Goal: Information Seeking & Learning: Learn about a topic

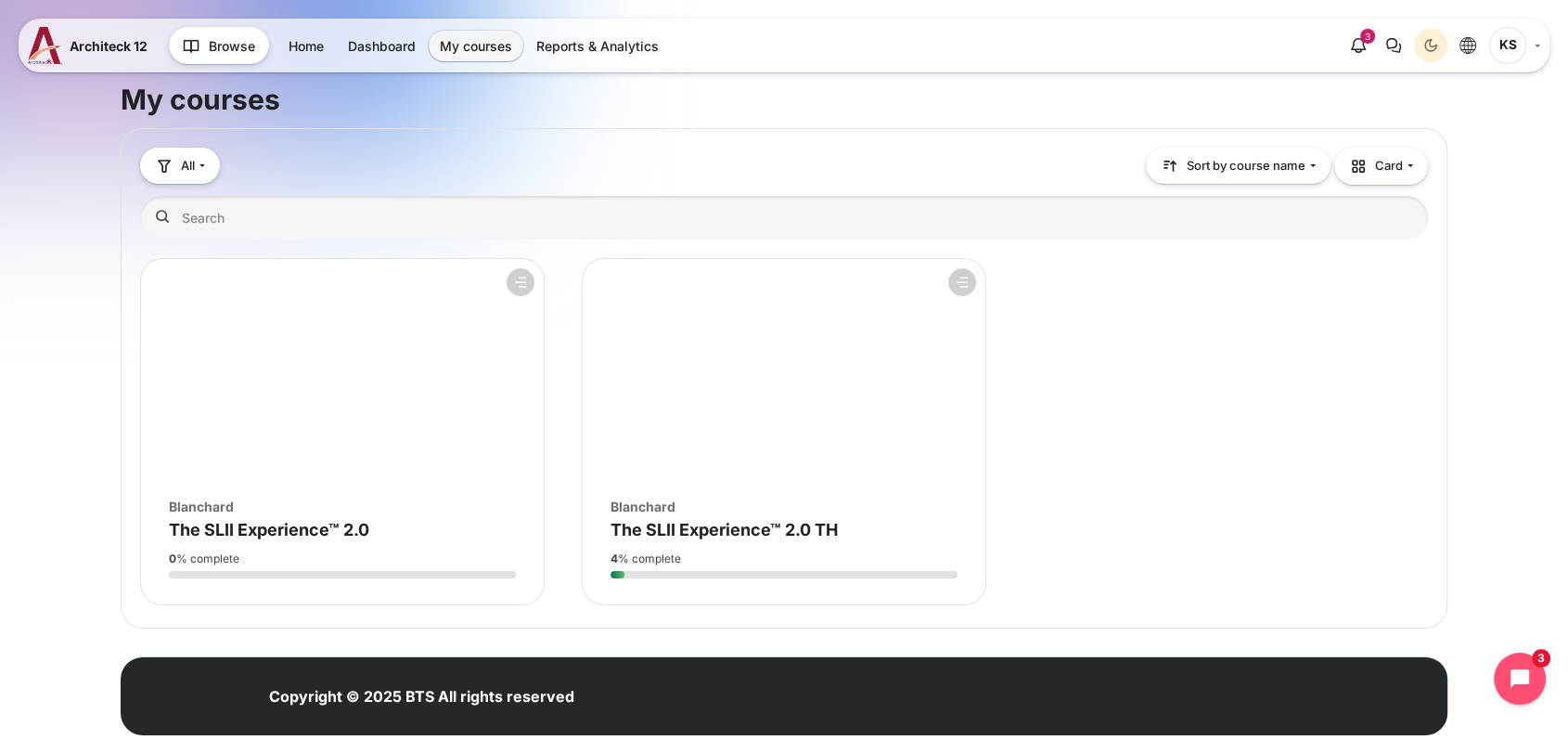
click at [659, 435] on figure "Course overview" at bounding box center [784, 370] width 402 height 223
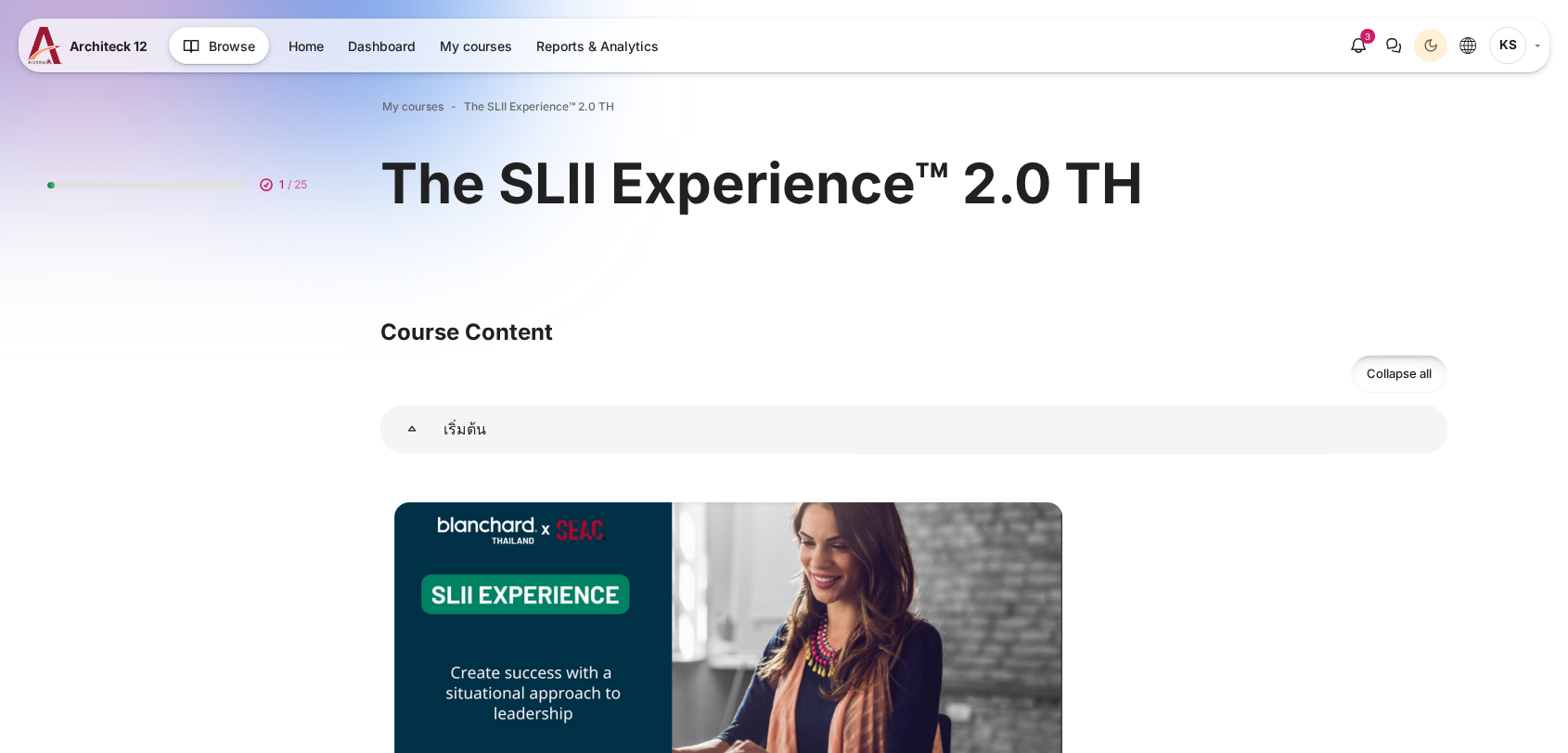
scroll to position [310, 0]
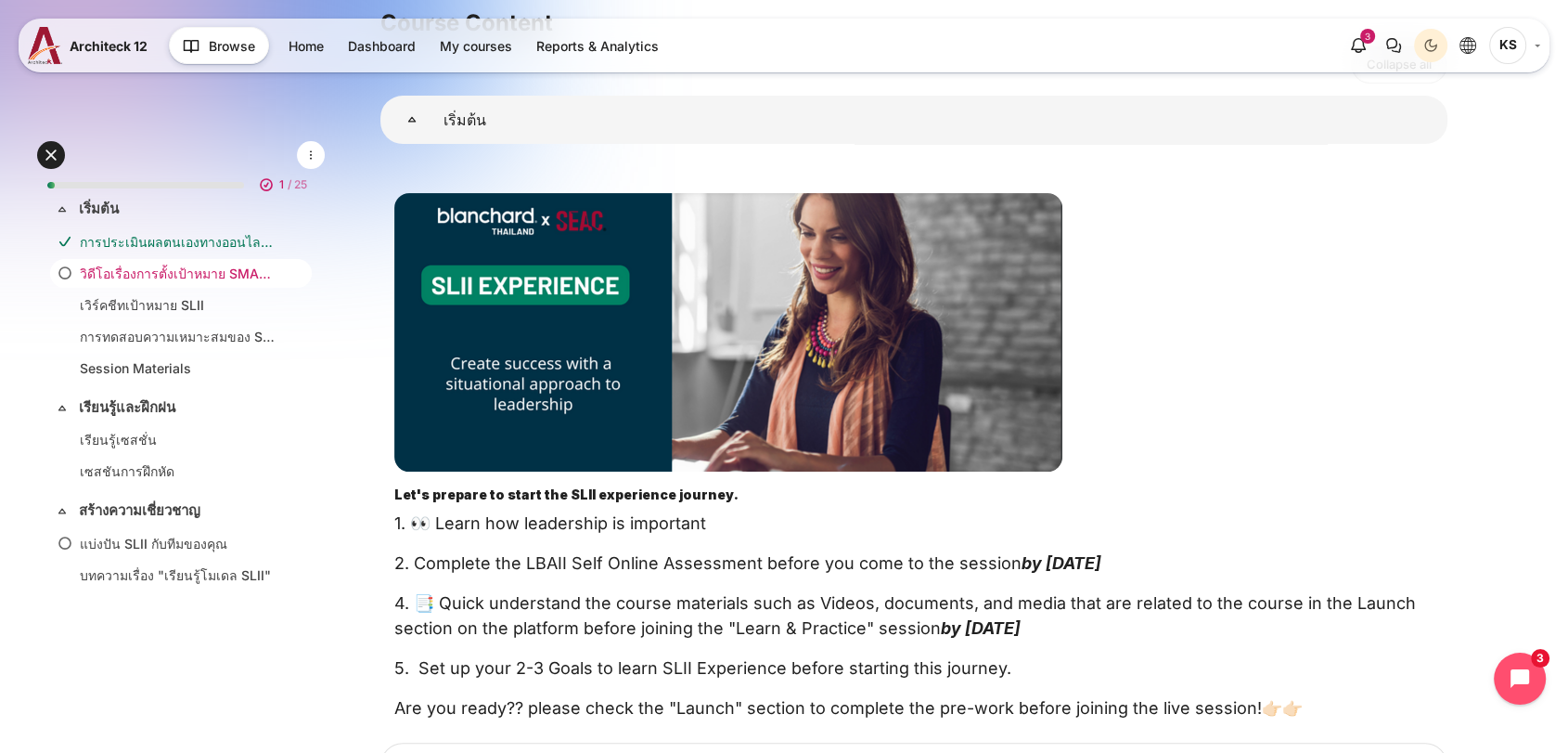
click at [189, 277] on link "วิดีโอเรื่องการตั้งเป้าหมาย SMART" at bounding box center [177, 273] width 195 height 20
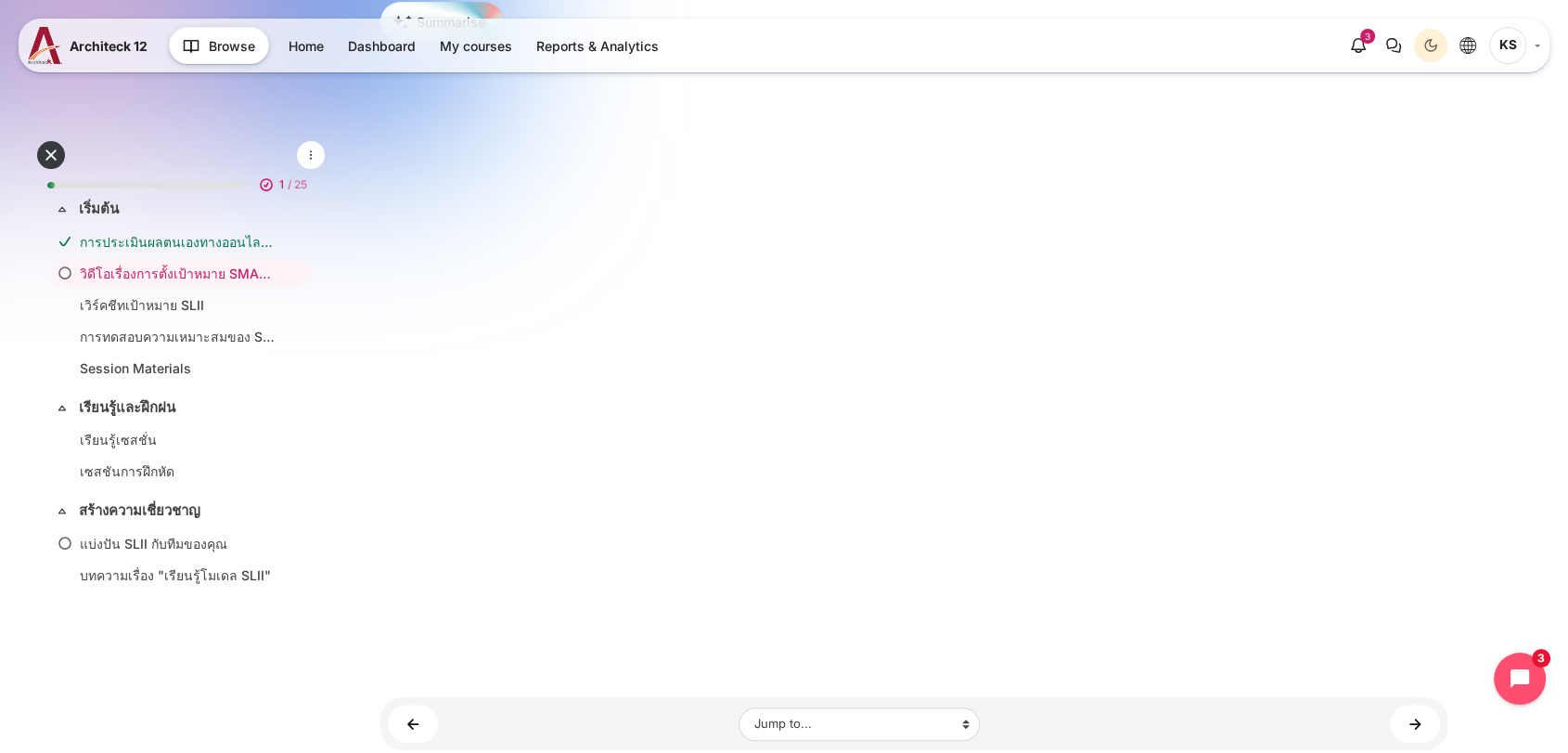
scroll to position [516, 0]
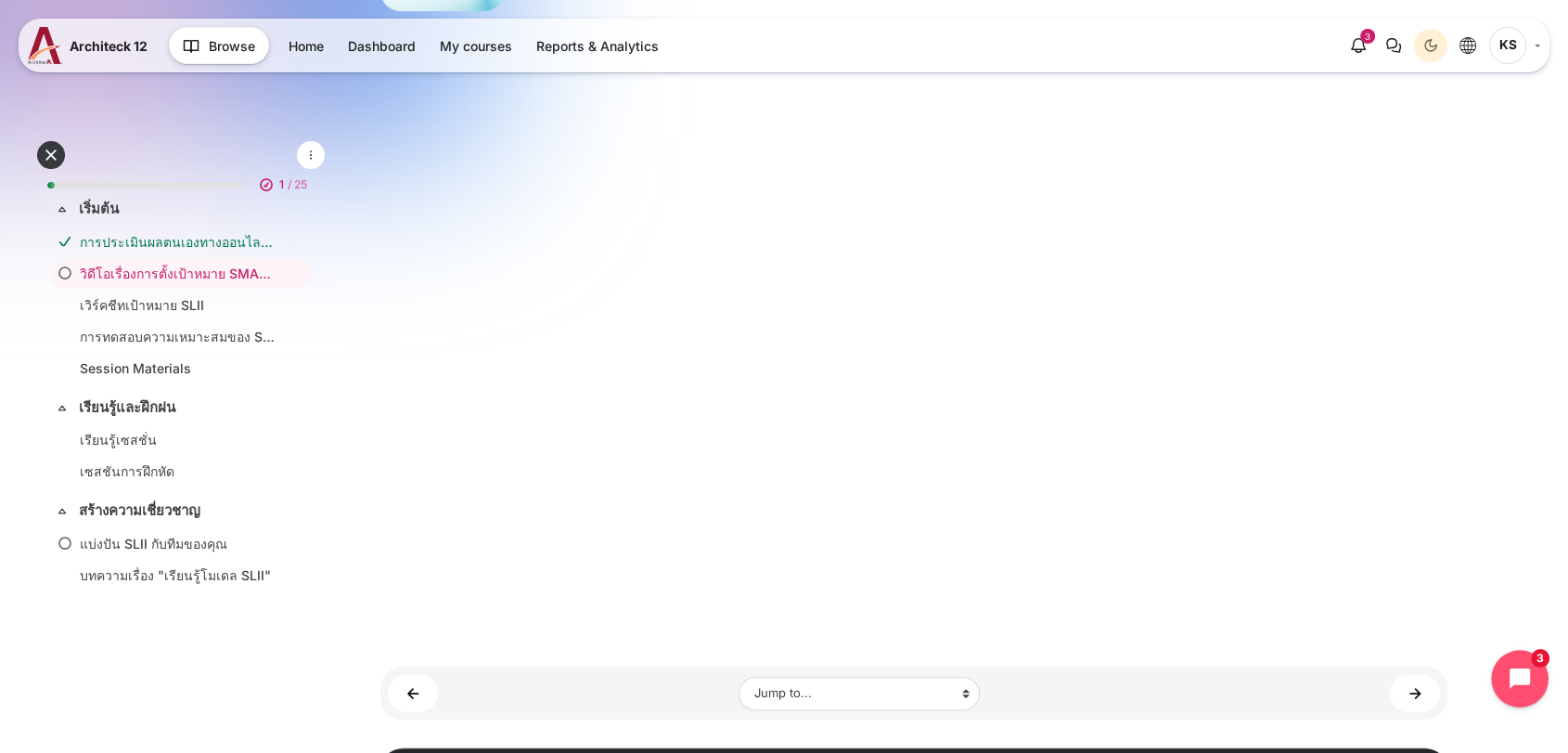
click at [1538, 682] on icon "Open chat widget" at bounding box center [1531, 679] width 28 height 28
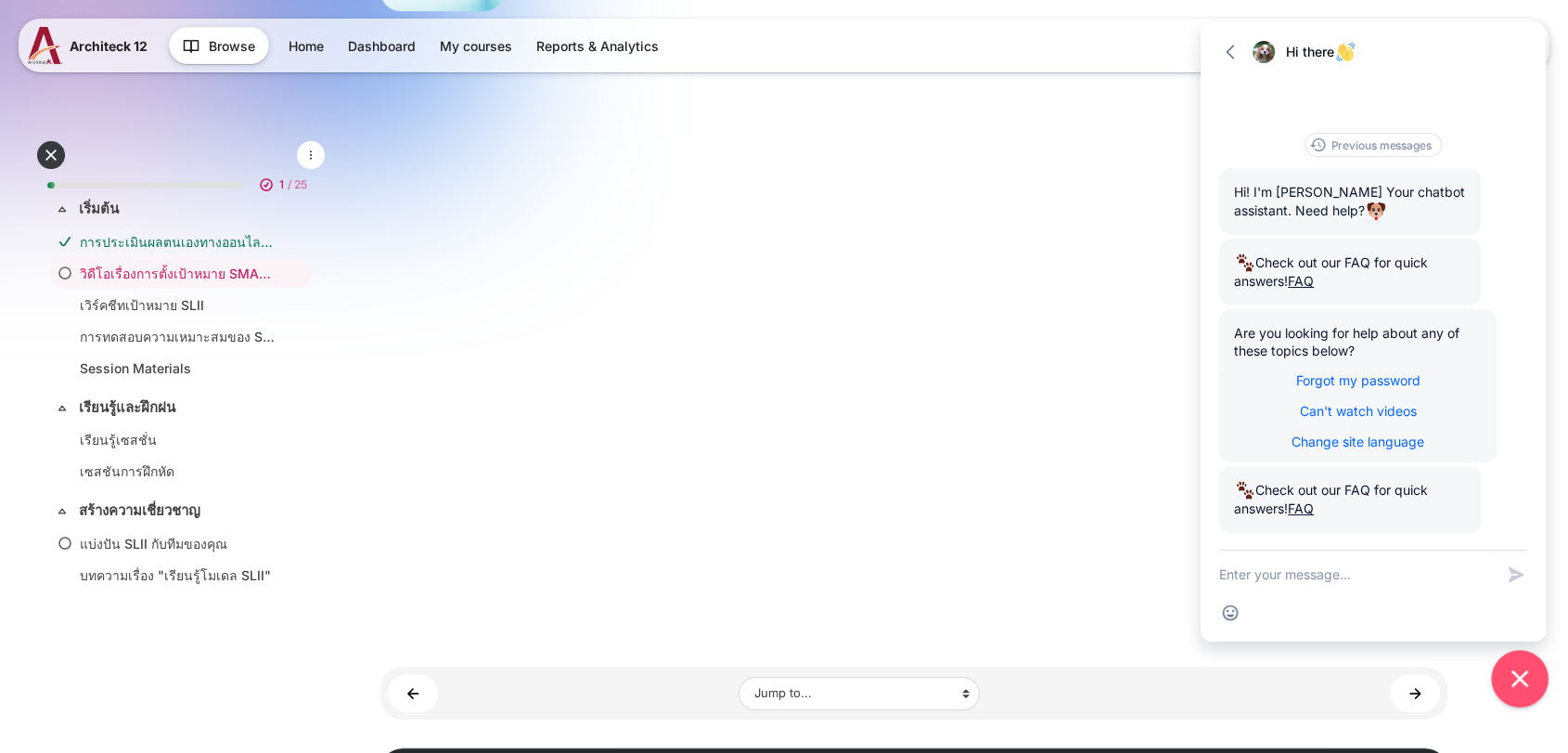
click at [1537, 680] on button "Close chat widget" at bounding box center [1520, 678] width 58 height 58
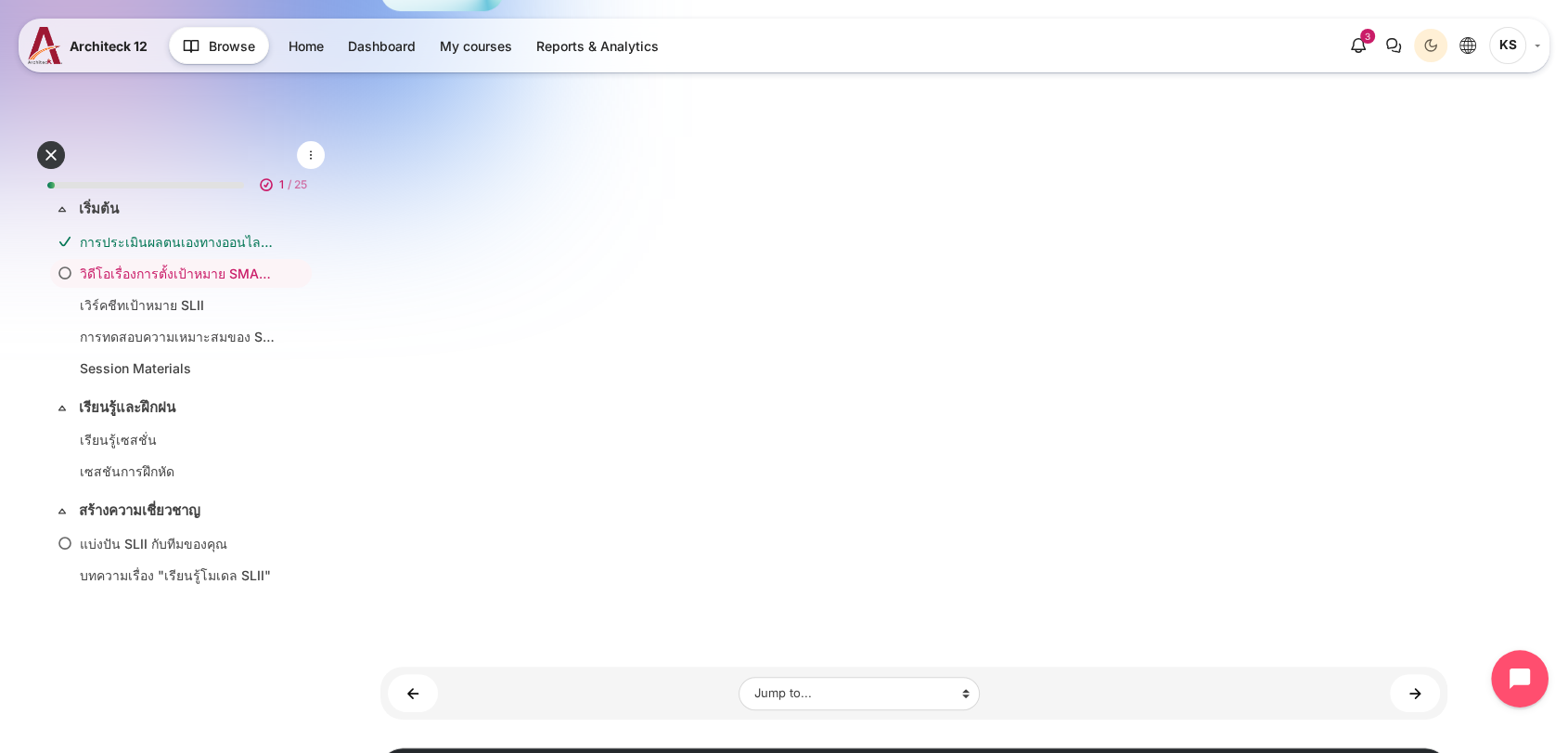
click at [1537, 680] on icon "Open chat widget" at bounding box center [1531, 679] width 28 height 28
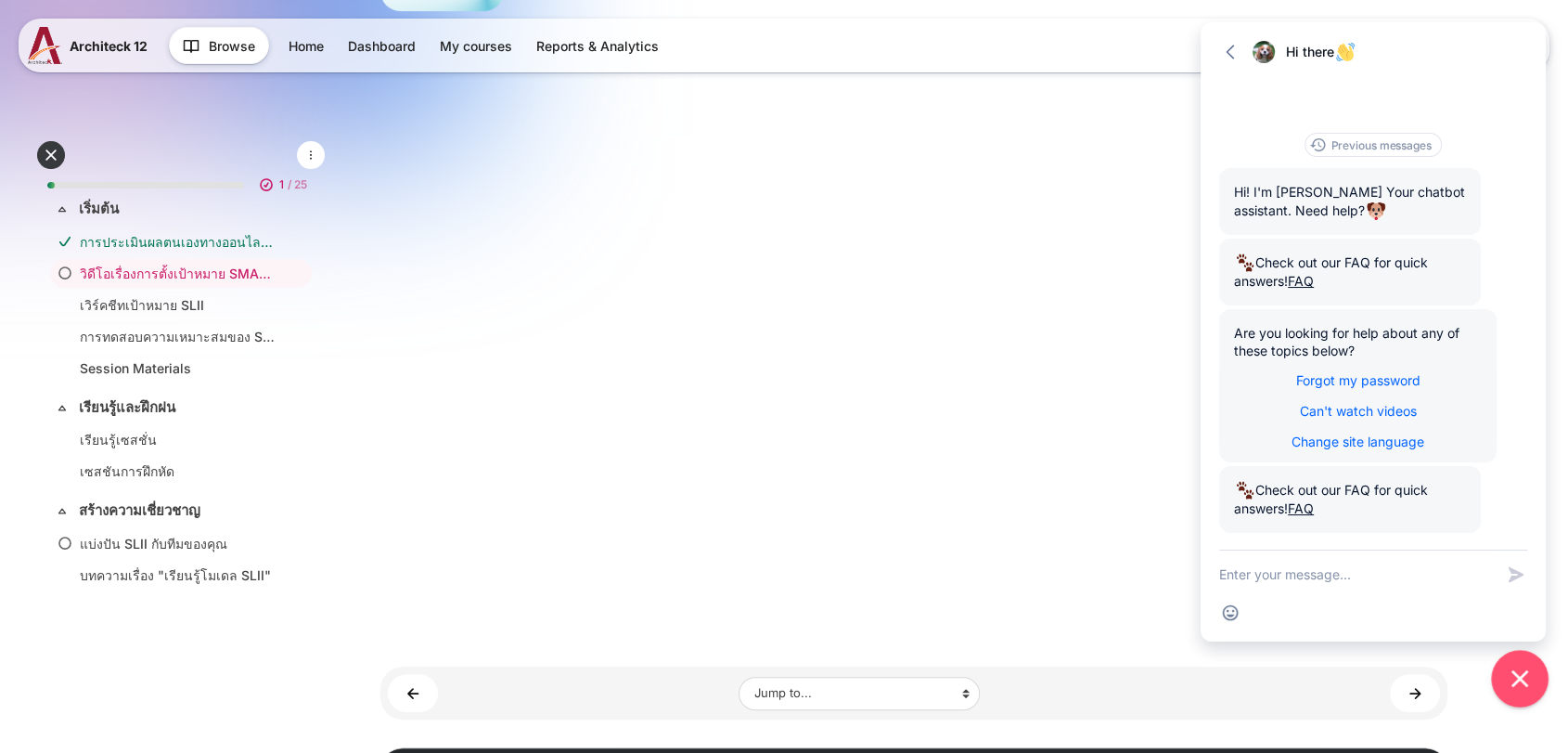
click at [1537, 680] on button "Close chat widget" at bounding box center [1520, 678] width 58 height 58
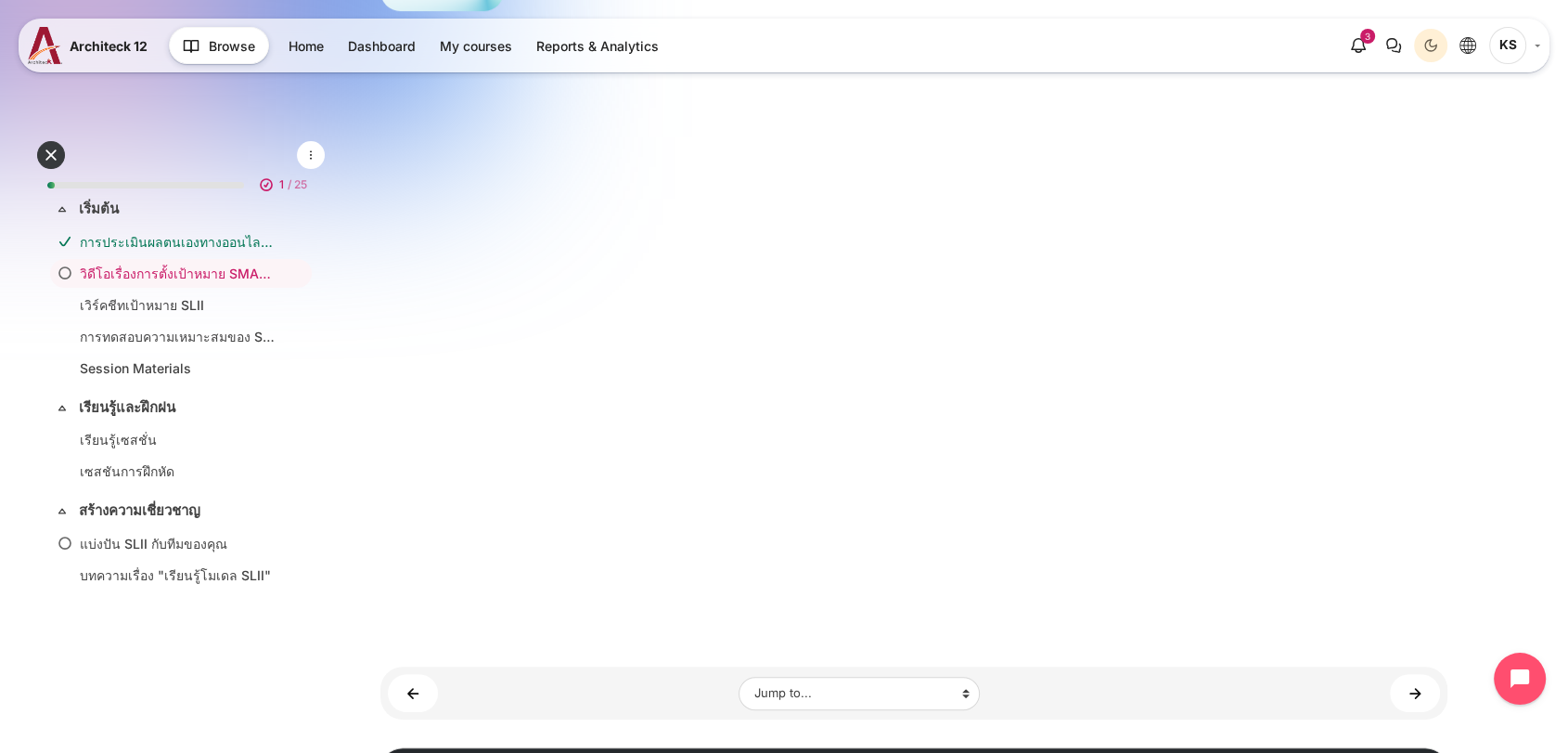
click at [1509, 507] on div "Open course index My courses The SLII Experience™ 2.0 TH เริ่มต้น วิดีโอเรื่องก…" at bounding box center [914, 207] width 1309 height 1338
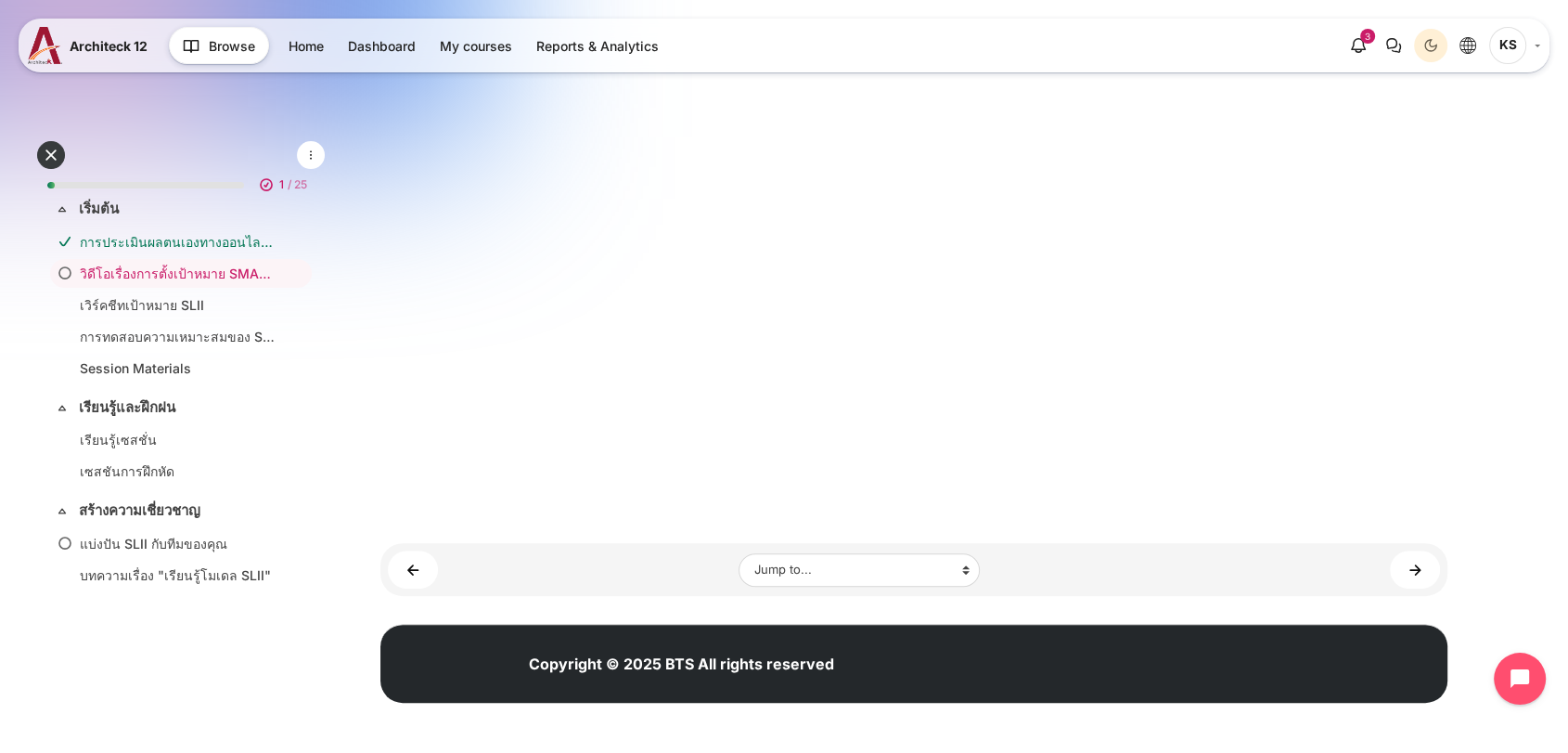
click at [1395, 546] on div "Jump to... Jump to... Main course page การประเมินผลตนเองทางออนไลน์ LBAII เวิร์ค…" at bounding box center [914, 570] width 1067 height 53
click at [1418, 574] on link "เวิร์คชีทเป้าหมาย SLII ►" at bounding box center [1415, 570] width 50 height 38
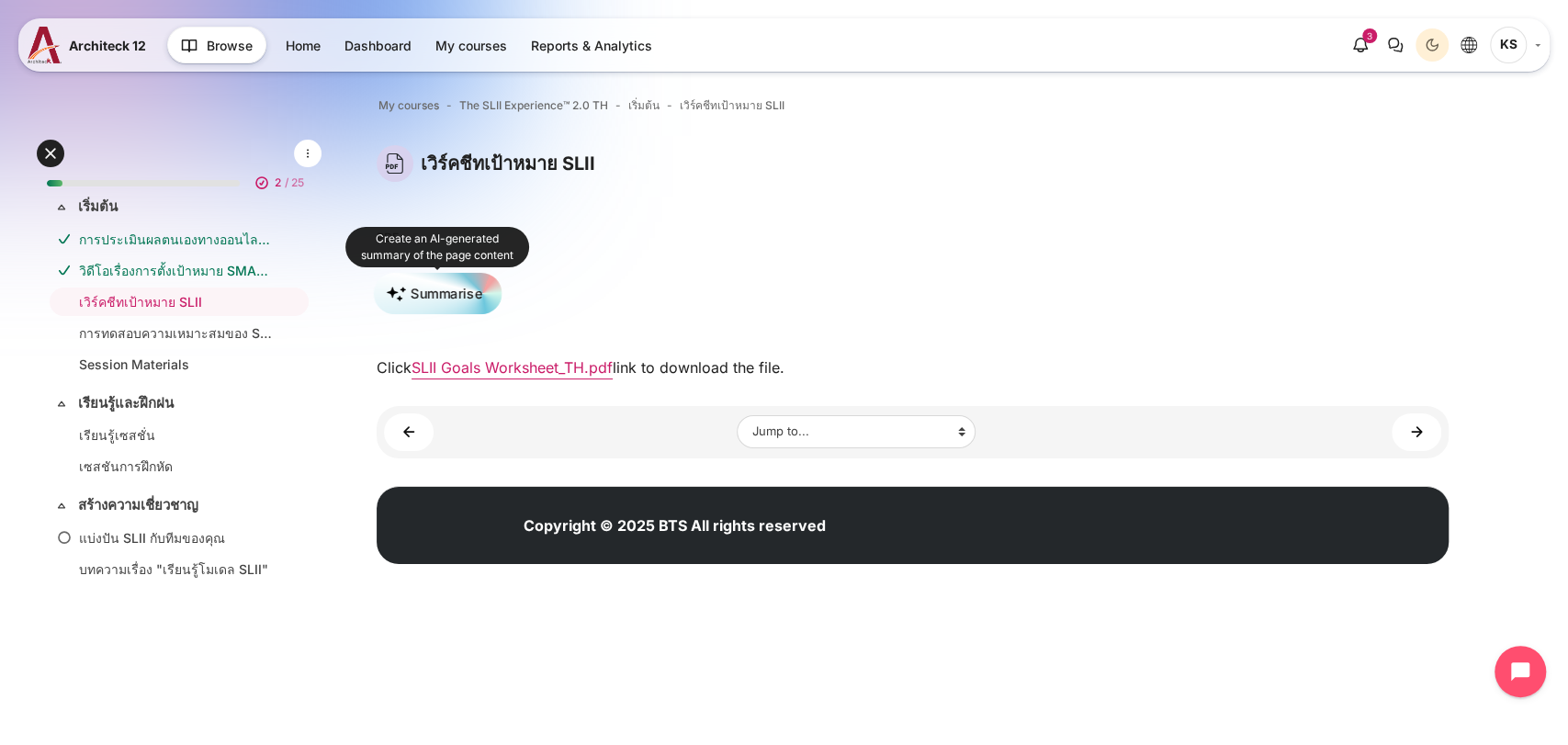
click at [429, 284] on button "Summarise" at bounding box center [438, 293] width 128 height 42
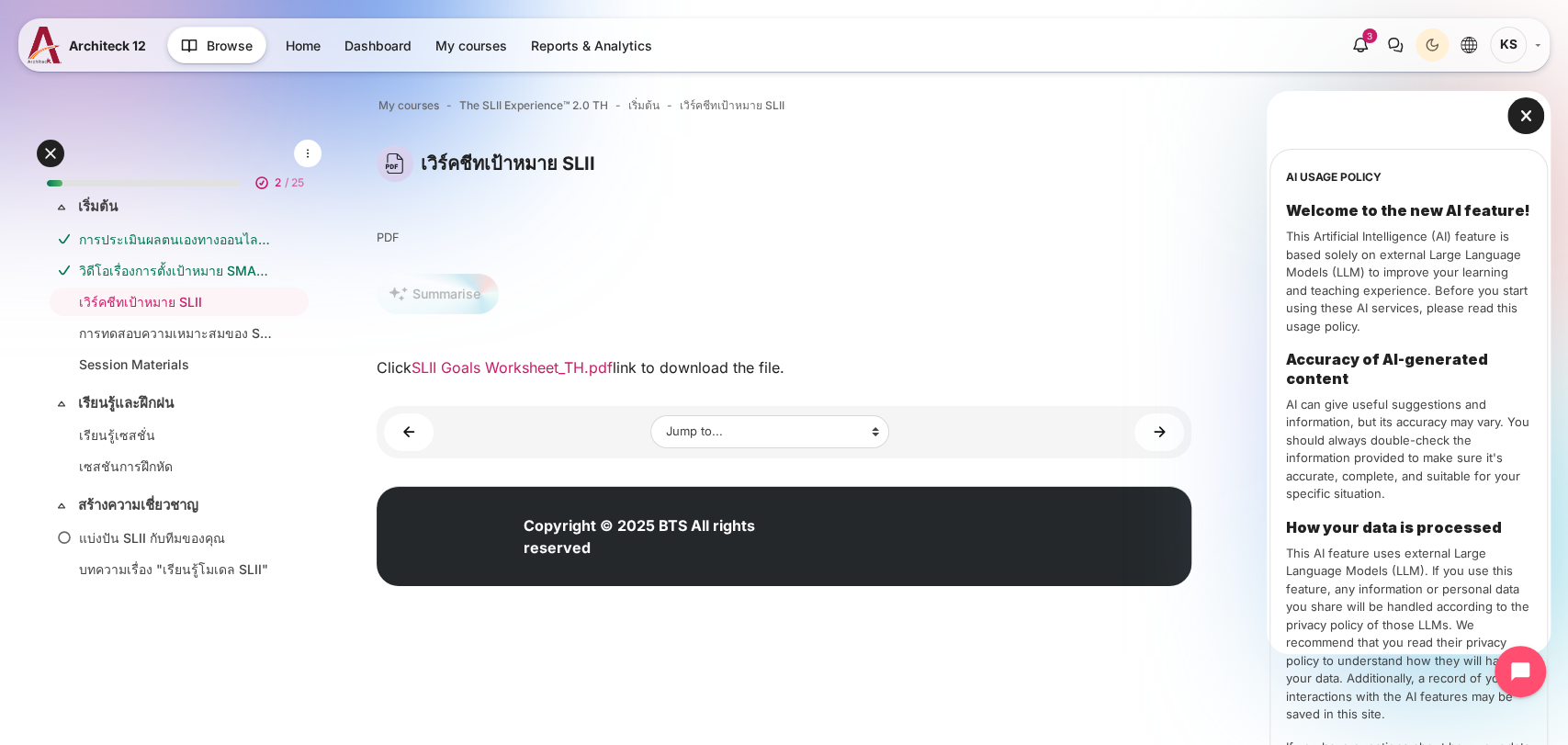
click at [544, 369] on link "SLII Goals Worksheet_TH.pdf" at bounding box center [512, 367] width 201 height 19
click at [1156, 442] on link "การทดสอบความเหมาะสมของ SLII ►" at bounding box center [1158, 432] width 50 height 38
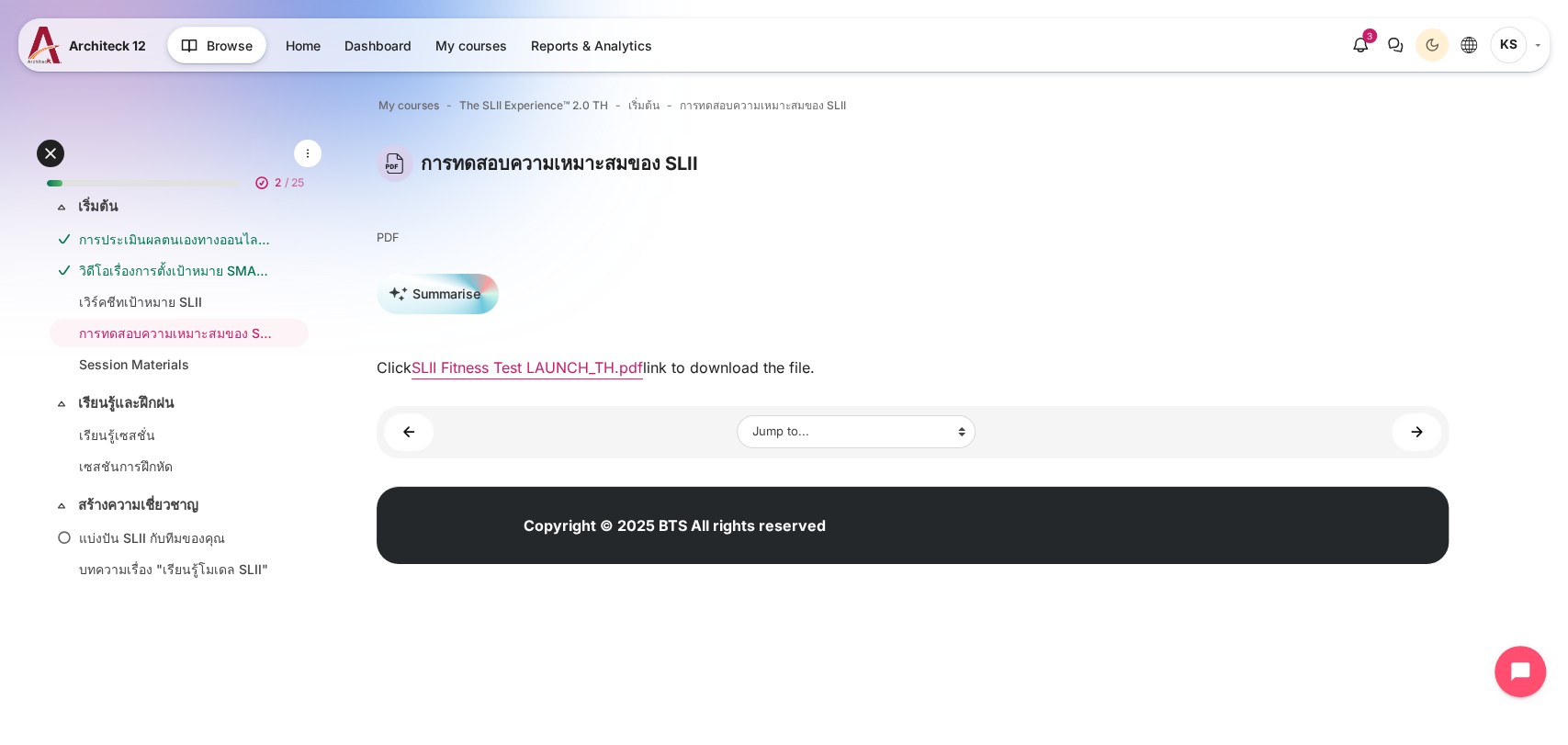
click at [398, 158] on img "Content" at bounding box center [395, 163] width 37 height 37
click at [385, 234] on p "PDF" at bounding box center [912, 237] width 1072 height 18
click at [544, 376] on div "Click SLII Fitness Test LAUNCH_TH.pdf link to download the file." at bounding box center [912, 366] width 1072 height 22
click at [543, 368] on link "SLII Fitness Test LAUNCH_TH.pdf" at bounding box center [527, 367] width 231 height 19
